Goal: Information Seeking & Learning: Learn about a topic

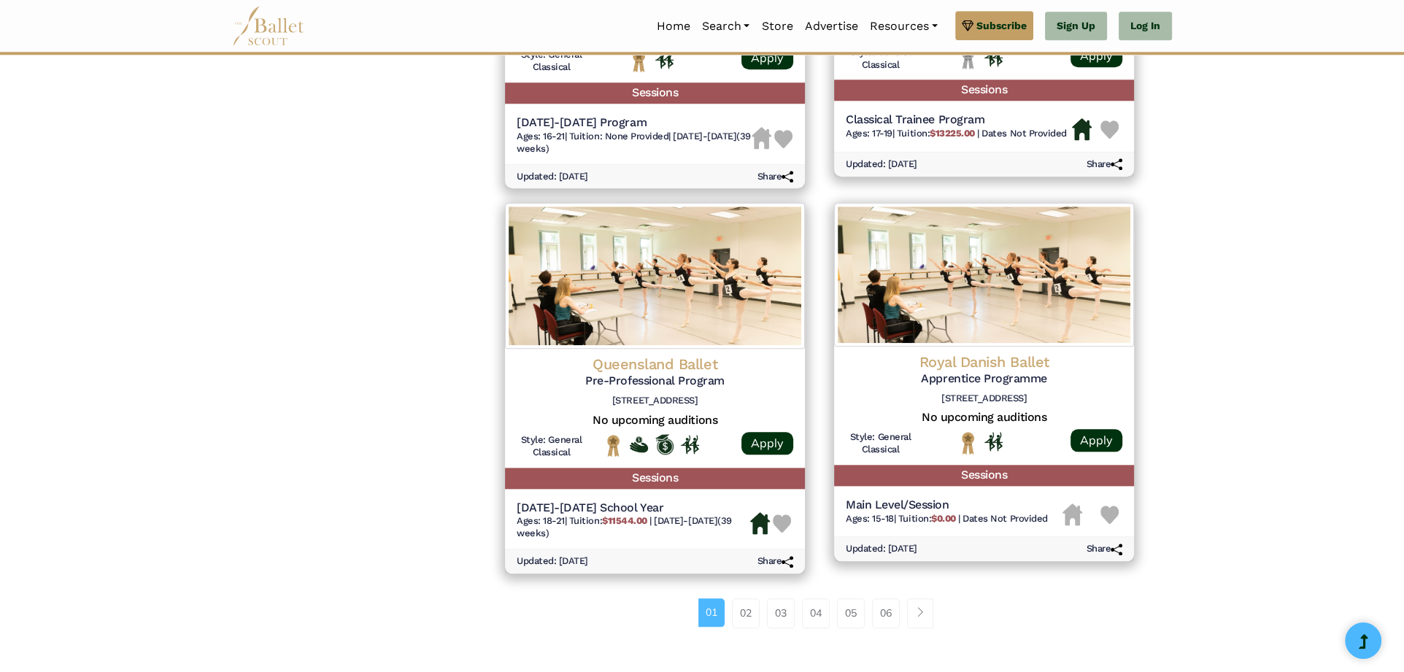
scroll to position [1857, 0]
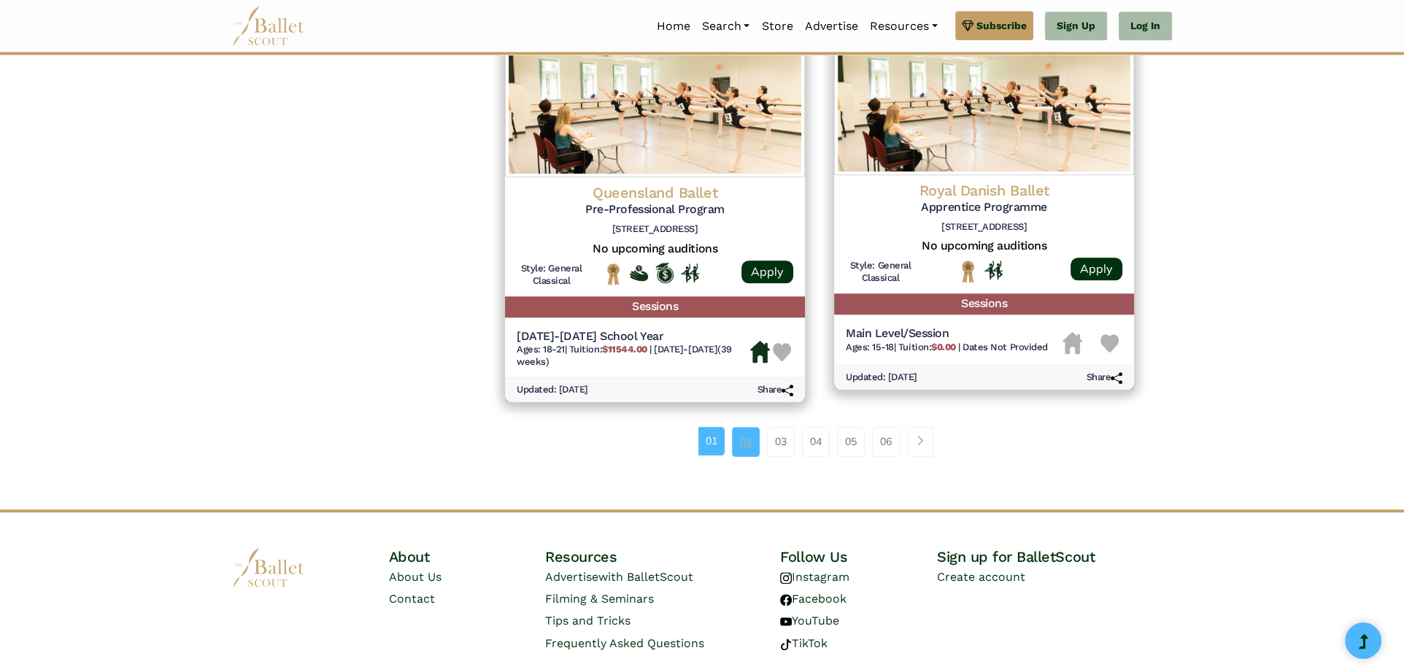
click at [748, 440] on link "02" at bounding box center [746, 441] width 28 height 29
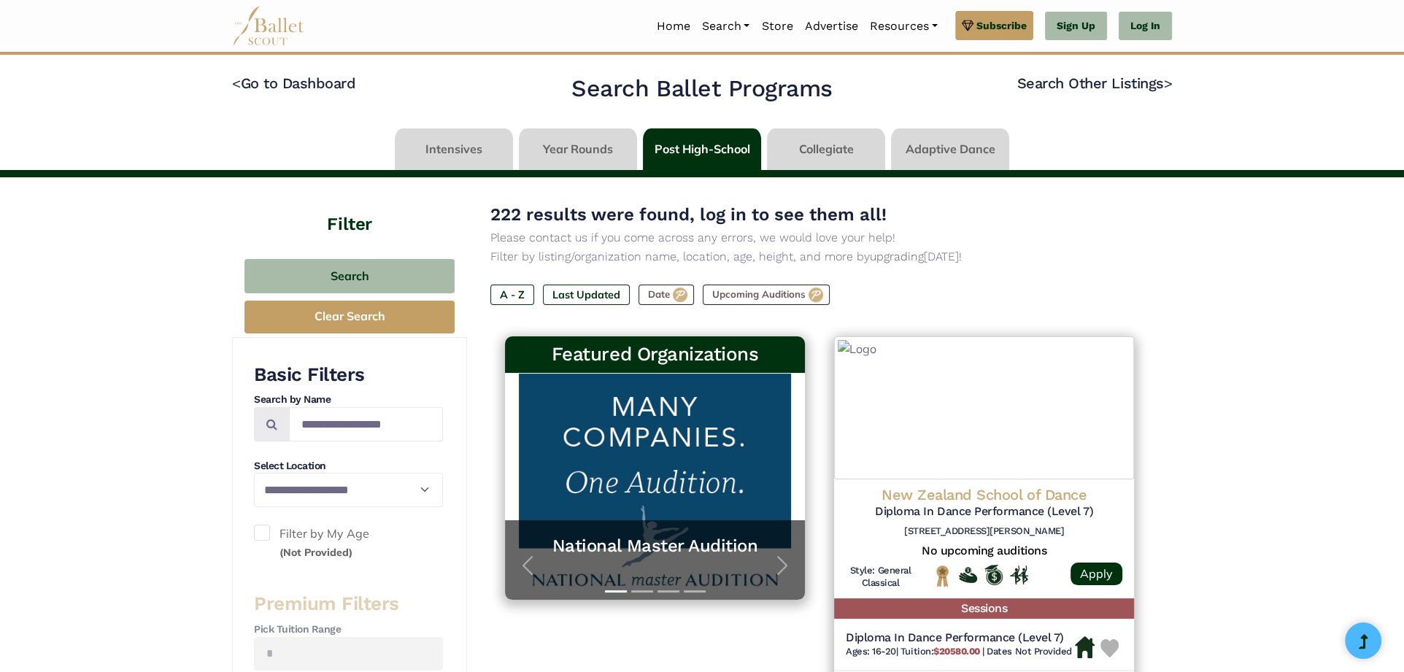
click at [747, 451] on link "National Master Audition A platform for dancers to further their professional c…" at bounding box center [655, 486] width 271 height 197
